Goal: Transaction & Acquisition: Subscribe to service/newsletter

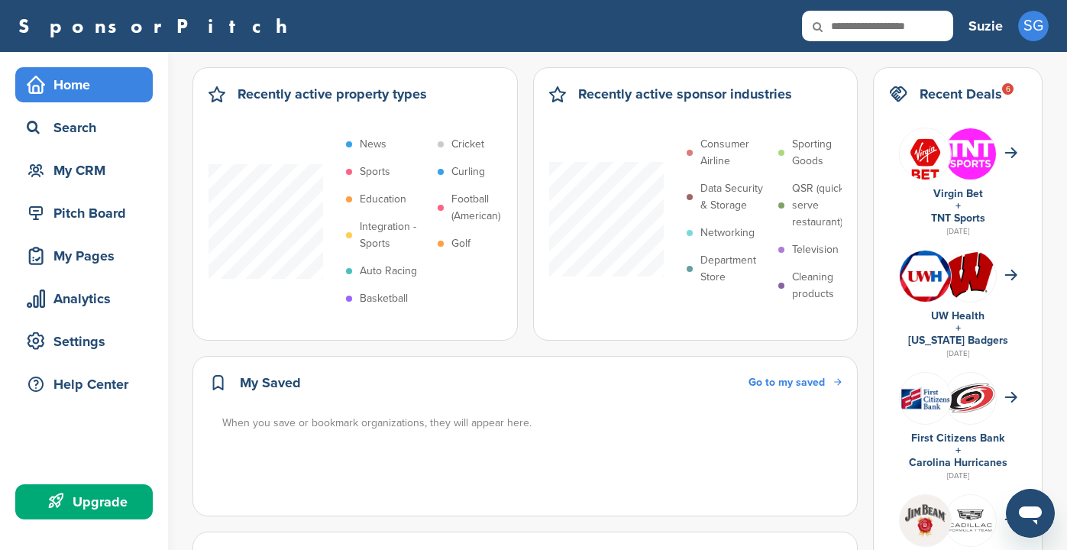
click at [858, 28] on input "text" at bounding box center [877, 26] width 151 height 31
type input "**********"
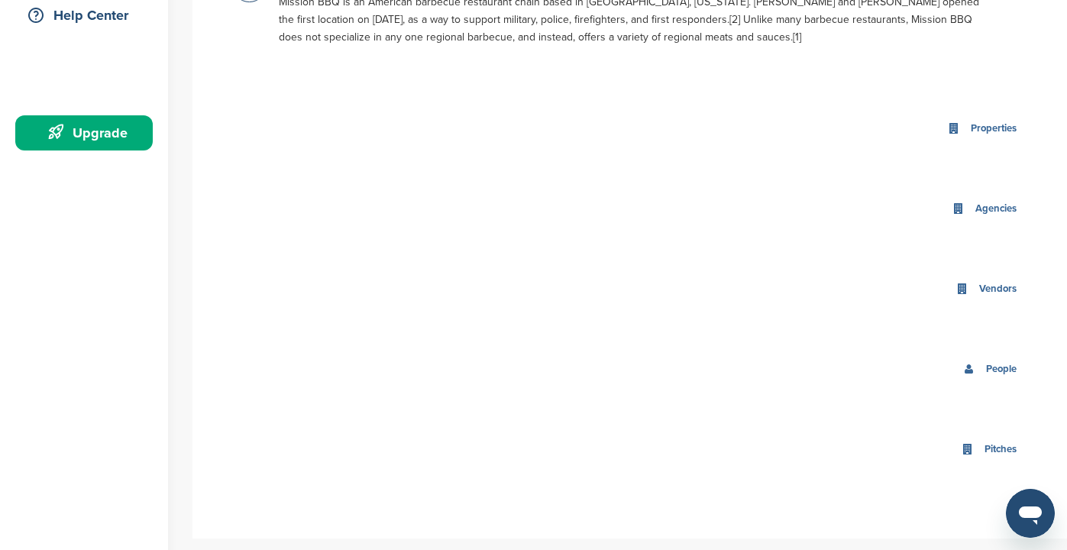
scroll to position [376, 0]
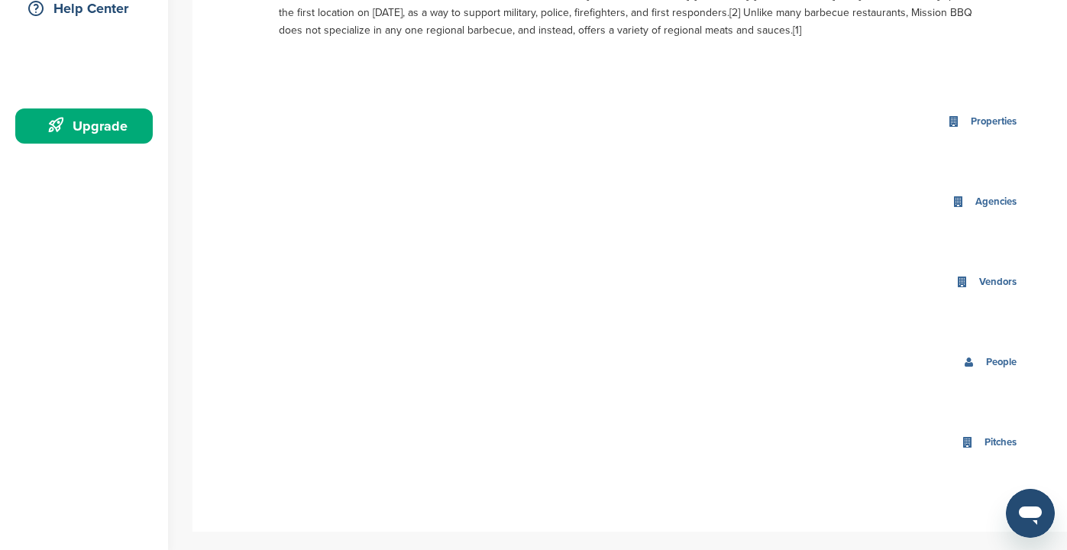
click at [997, 366] on div "People" at bounding box center [1001, 363] width 38 height 18
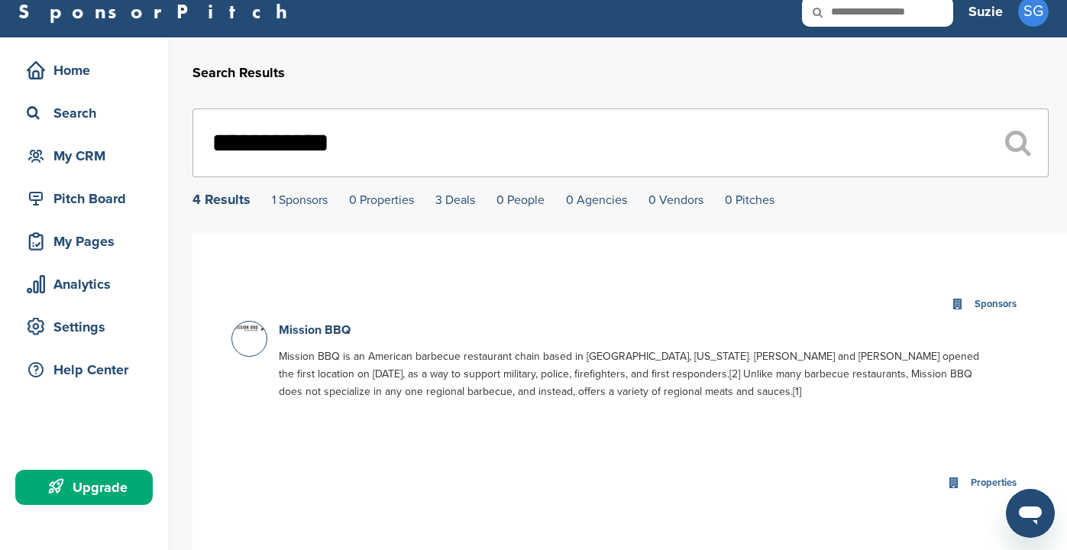
scroll to position [0, 0]
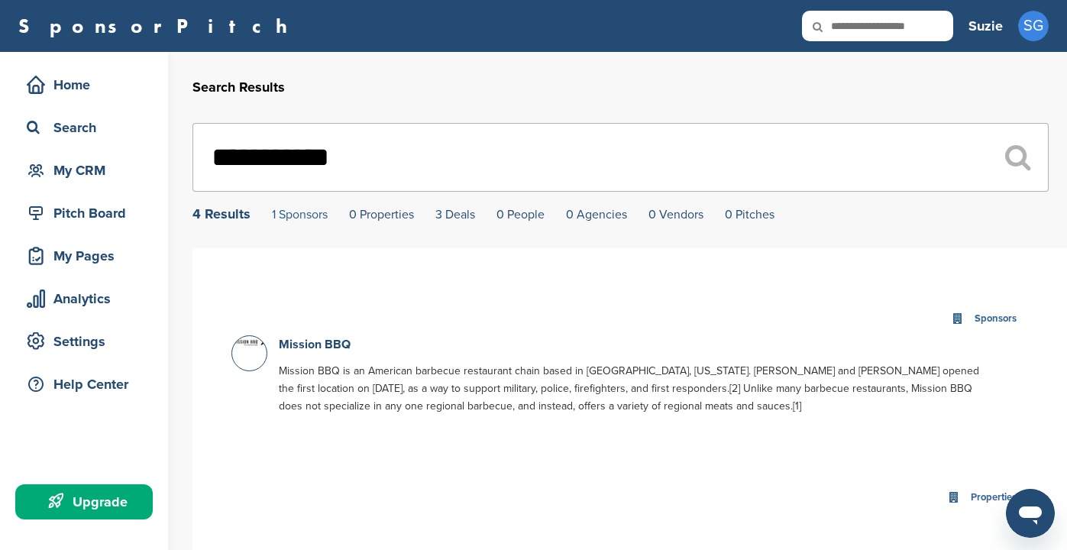
click at [291, 218] on link "1 Sponsors" at bounding box center [300, 214] width 56 height 15
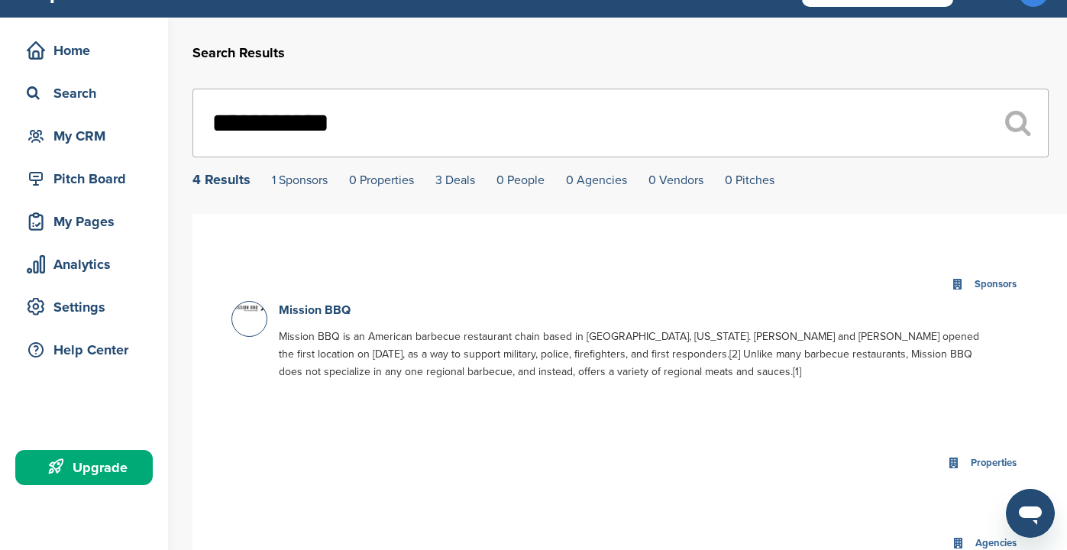
scroll to position [33, 0]
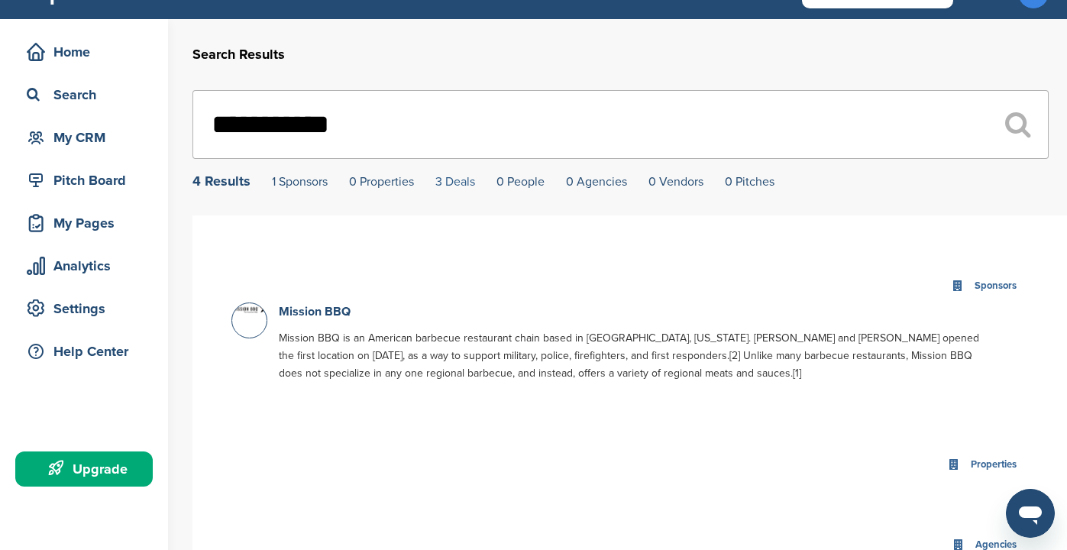
click at [455, 186] on link "3 Deals" at bounding box center [455, 181] width 40 height 15
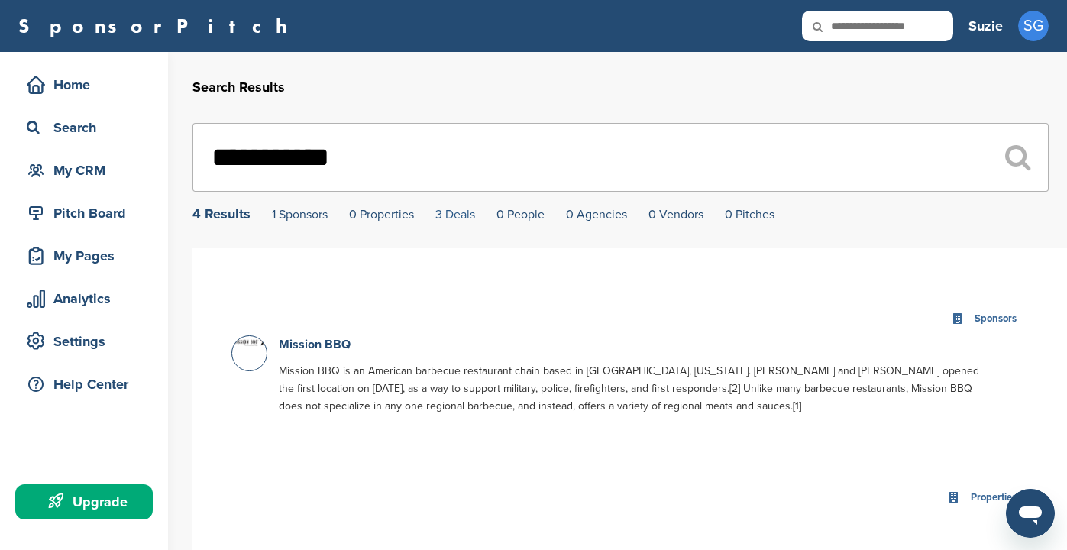
click at [451, 217] on link "3 Deals" at bounding box center [455, 214] width 40 height 15
click at [289, 213] on link "1 Sponsors" at bounding box center [300, 214] width 56 height 15
click at [447, 216] on link "3 Deals" at bounding box center [455, 214] width 40 height 15
click at [78, 503] on div "Upgrade" at bounding box center [88, 501] width 130 height 27
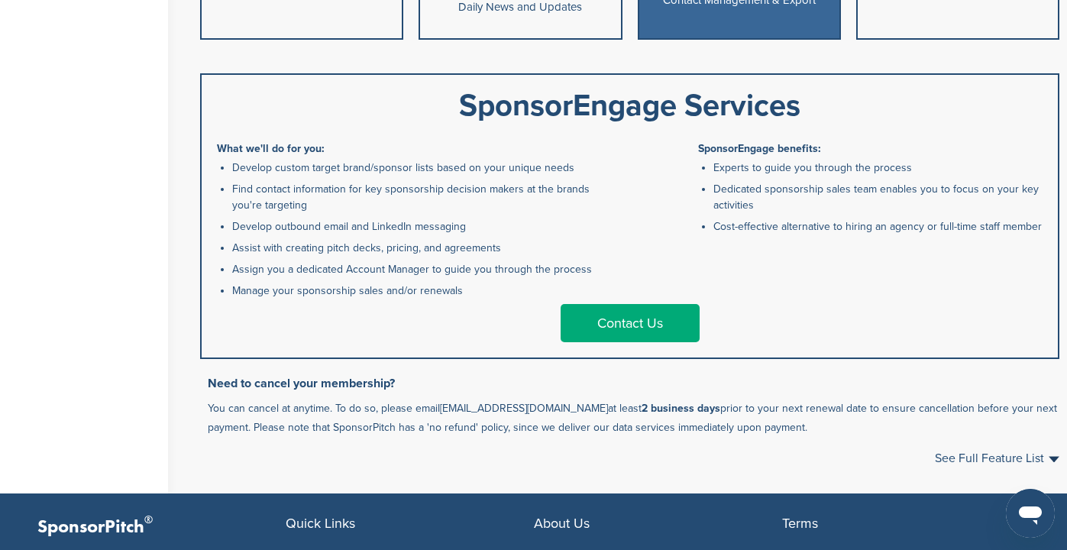
scroll to position [738, 0]
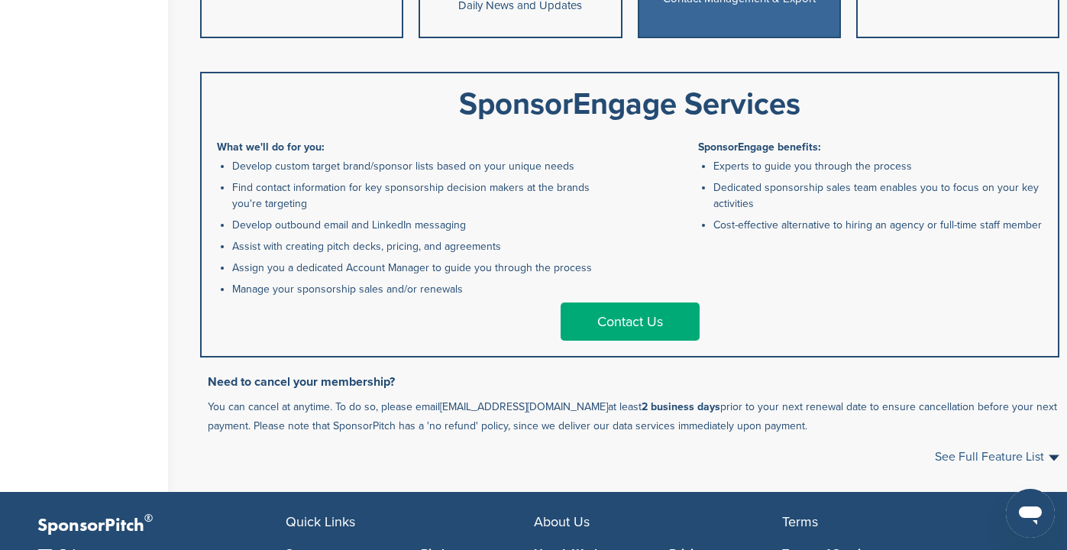
click at [964, 454] on span "See Full Feature List" at bounding box center [997, 457] width 124 height 12
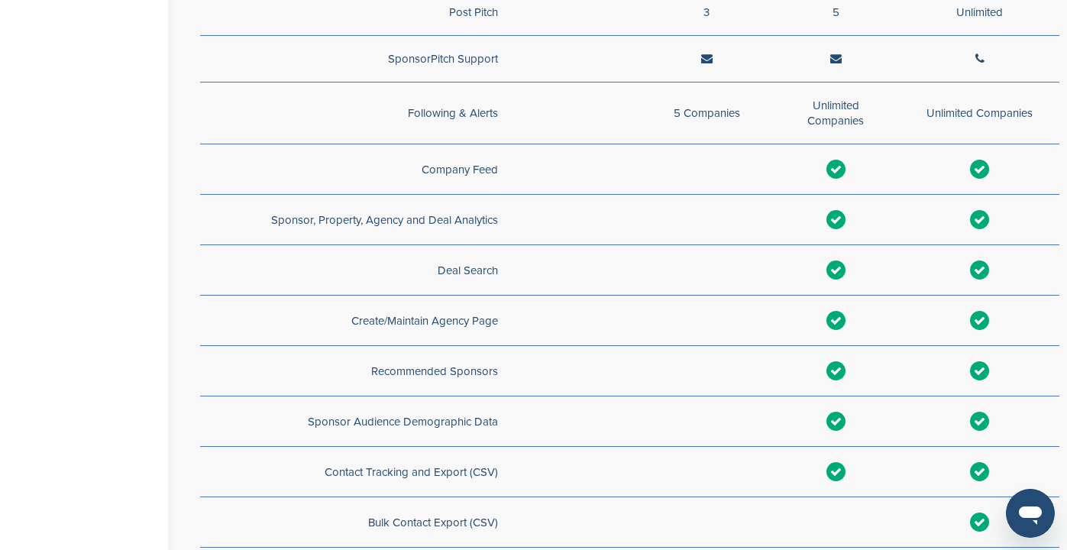
scroll to position [1739, 0]
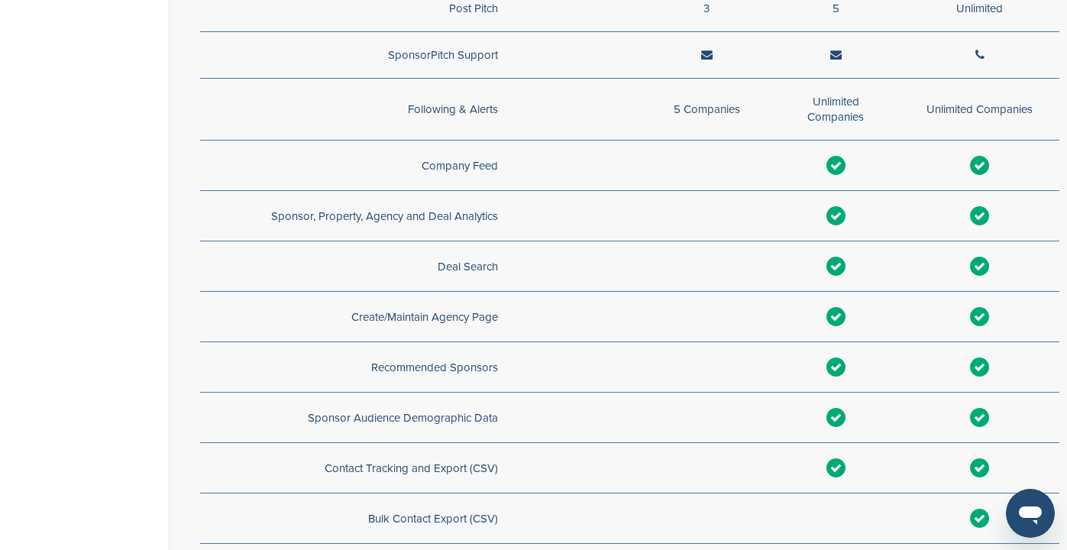
click at [659, 432] on td at bounding box center [706, 417] width 129 height 50
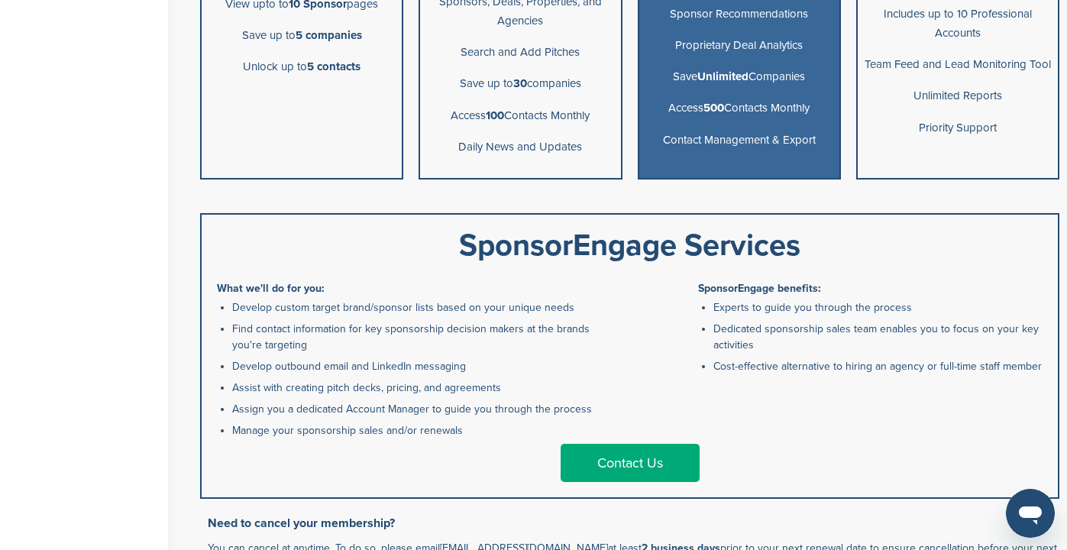
scroll to position [597, 0]
